Goal: Task Accomplishment & Management: Manage account settings

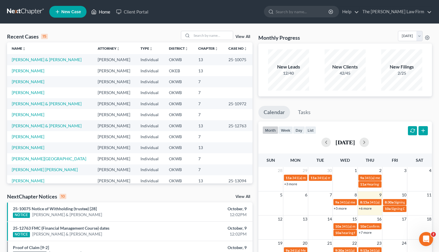
click at [104, 11] on link "Home" at bounding box center [100, 11] width 25 height 11
click at [178, 14] on ul "New Case Home Client Portal - No Result - See all results Or Press Enter... Hel…" at bounding box center [240, 11] width 383 height 15
click at [144, 26] on div "Recent Cases 15 View All Name unfold_more expand_more expand_less Attorney unfo…" at bounding box center [219, 218] width 439 height 388
click at [136, 31] on div "Recent Cases 15 View All" at bounding box center [130, 36] width 246 height 11
click at [78, 36] on div "Recent Cases 15 View All" at bounding box center [130, 36] width 246 height 11
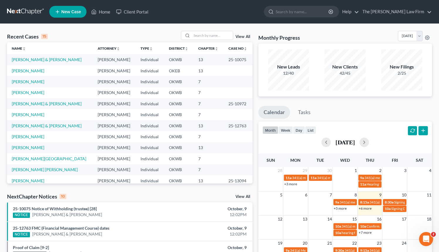
click at [127, 35] on div "Recent Cases 15 View All" at bounding box center [130, 36] width 246 height 11
click at [203, 35] on input "search" at bounding box center [212, 35] width 41 height 9
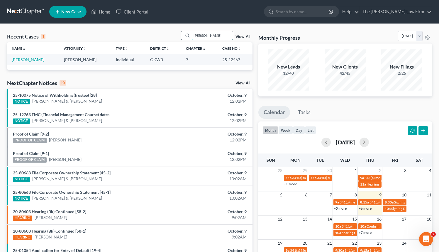
type input "[PERSON_NAME]"
drag, startPoint x: 203, startPoint y: 35, endPoint x: 146, endPoint y: 38, distance: 57.9
click at [148, 38] on div "Recent Cases 1 [PERSON_NAME] View All" at bounding box center [130, 36] width 246 height 11
click at [32, 60] on link "[PERSON_NAME]" at bounding box center [28, 59] width 33 height 5
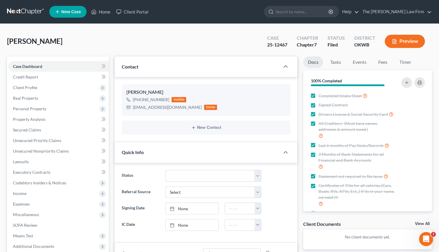
scroll to position [20, 0]
click at [32, 202] on span "Expenses" at bounding box center [58, 203] width 101 height 11
click at [43, 213] on link "Home" at bounding box center [64, 214] width 89 height 11
